Goal: Check status

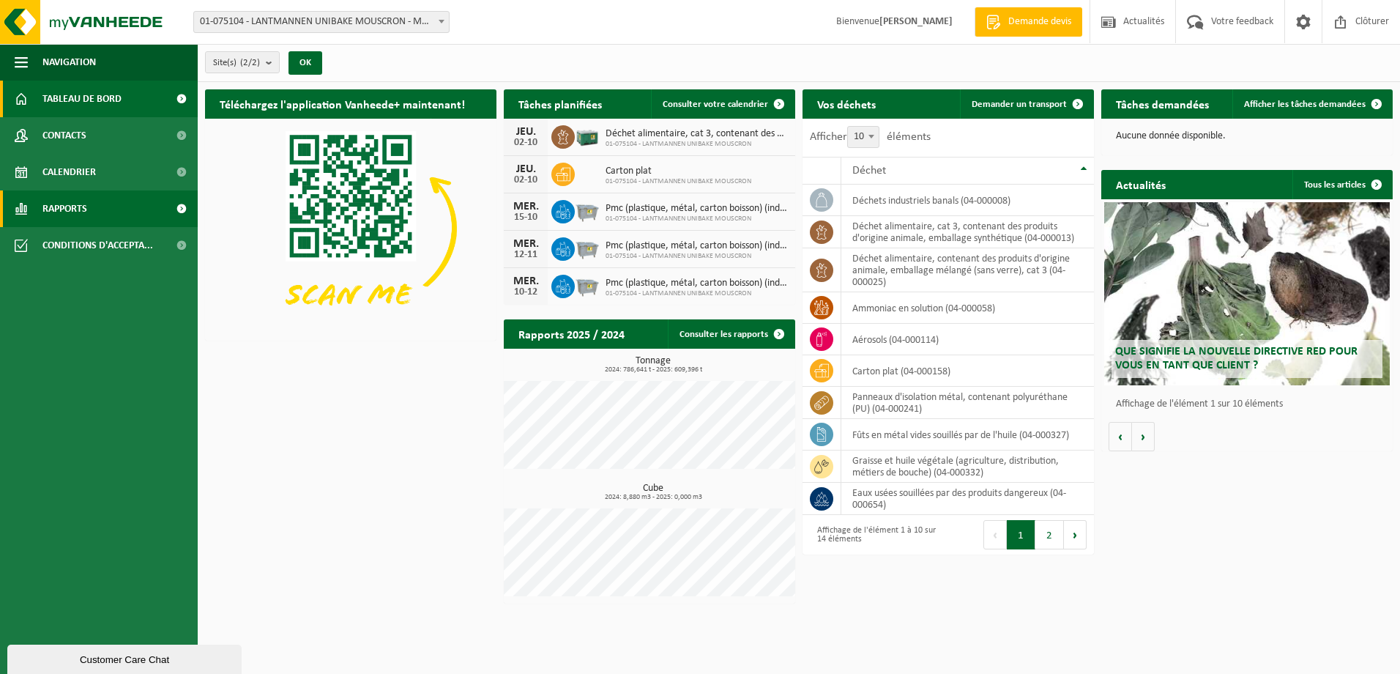
click at [70, 209] on span "Rapports" at bounding box center [64, 208] width 45 height 37
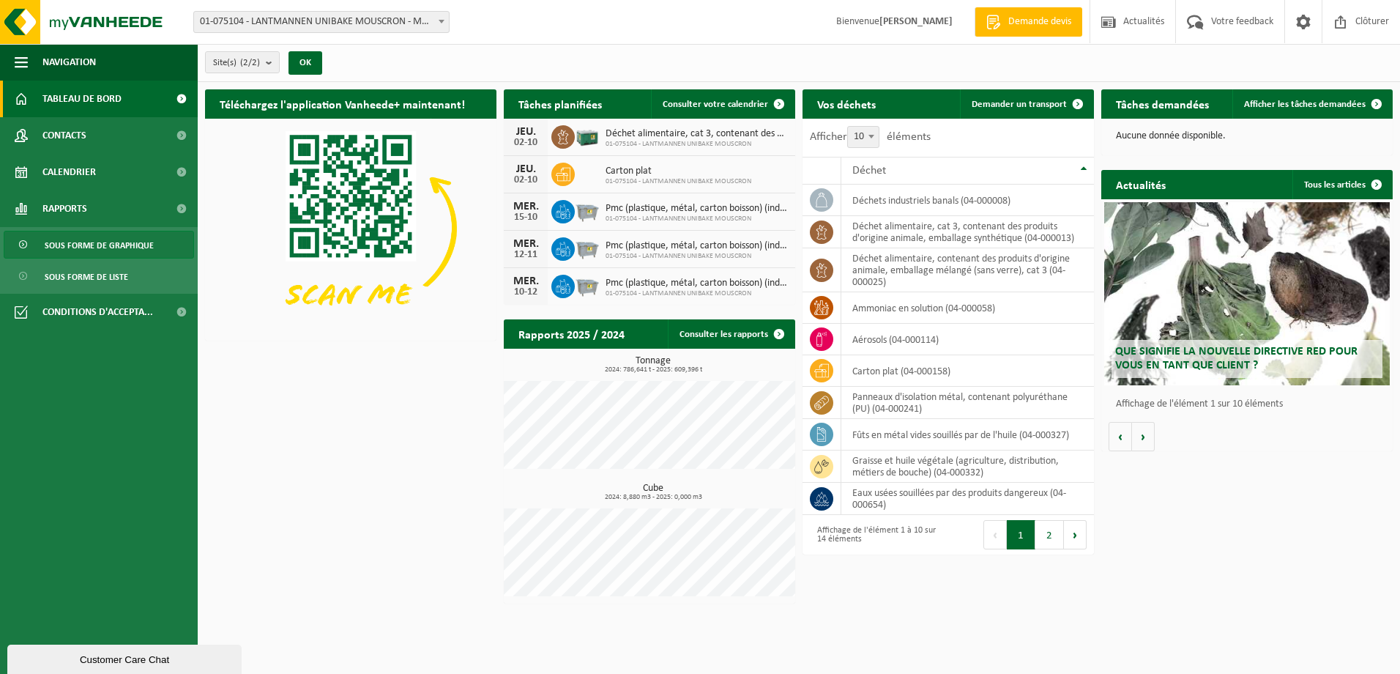
click at [78, 245] on span "Sous forme de graphique" at bounding box center [99, 245] width 109 height 28
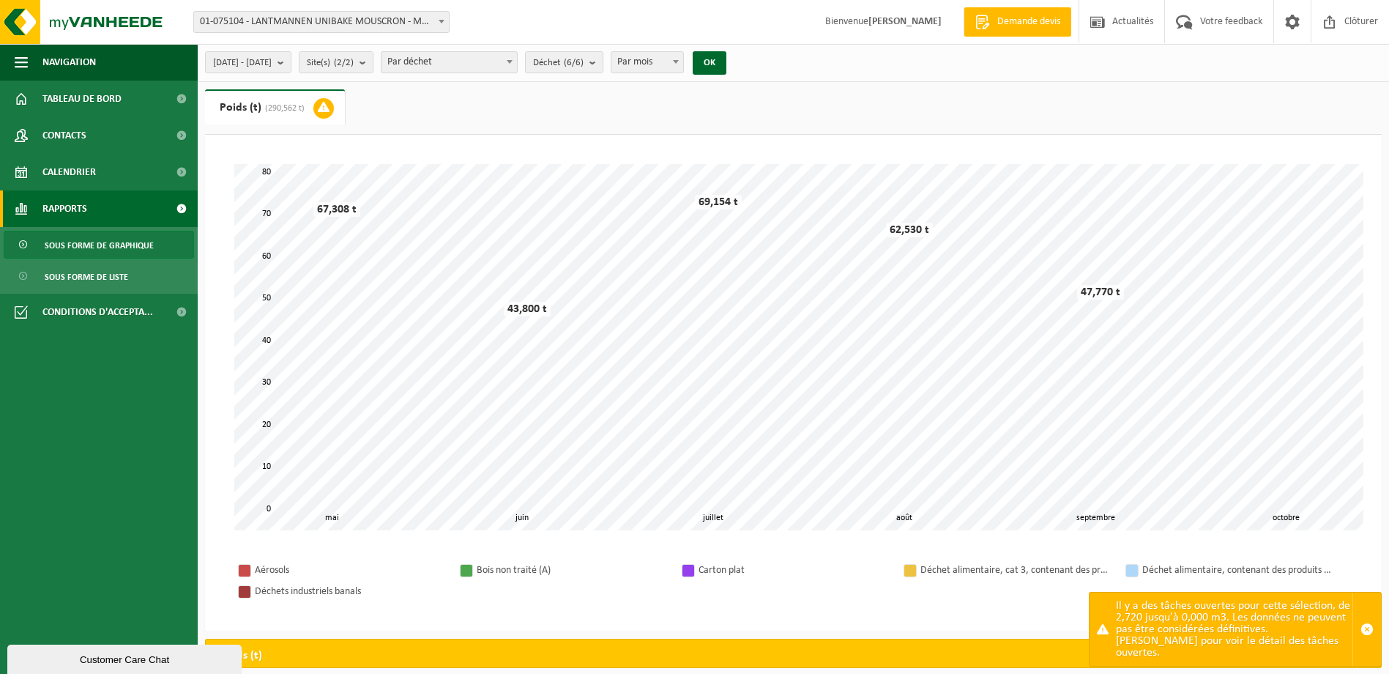
click at [1196, 634] on div "Il y a des tâches ouvertes pour cette sélection, de 2,720 jusqu'à 0,000 m3. Les…" at bounding box center [1234, 628] width 237 height 73
click at [81, 274] on span "Sous forme de liste" at bounding box center [86, 277] width 83 height 28
